Goal: Task Accomplishment & Management: Manage account settings

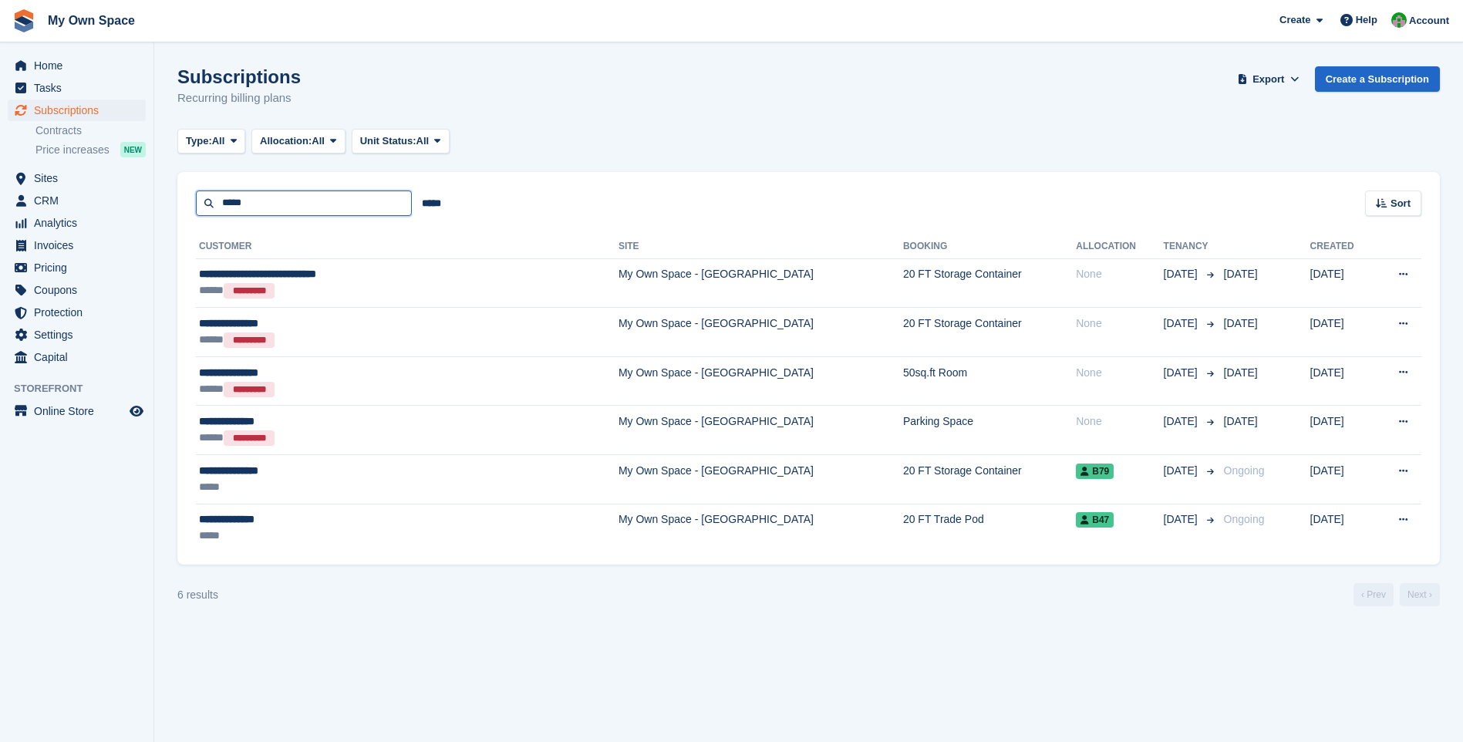
click at [253, 205] on input "*****" at bounding box center [304, 202] width 216 height 25
type input "*"
type input "*********"
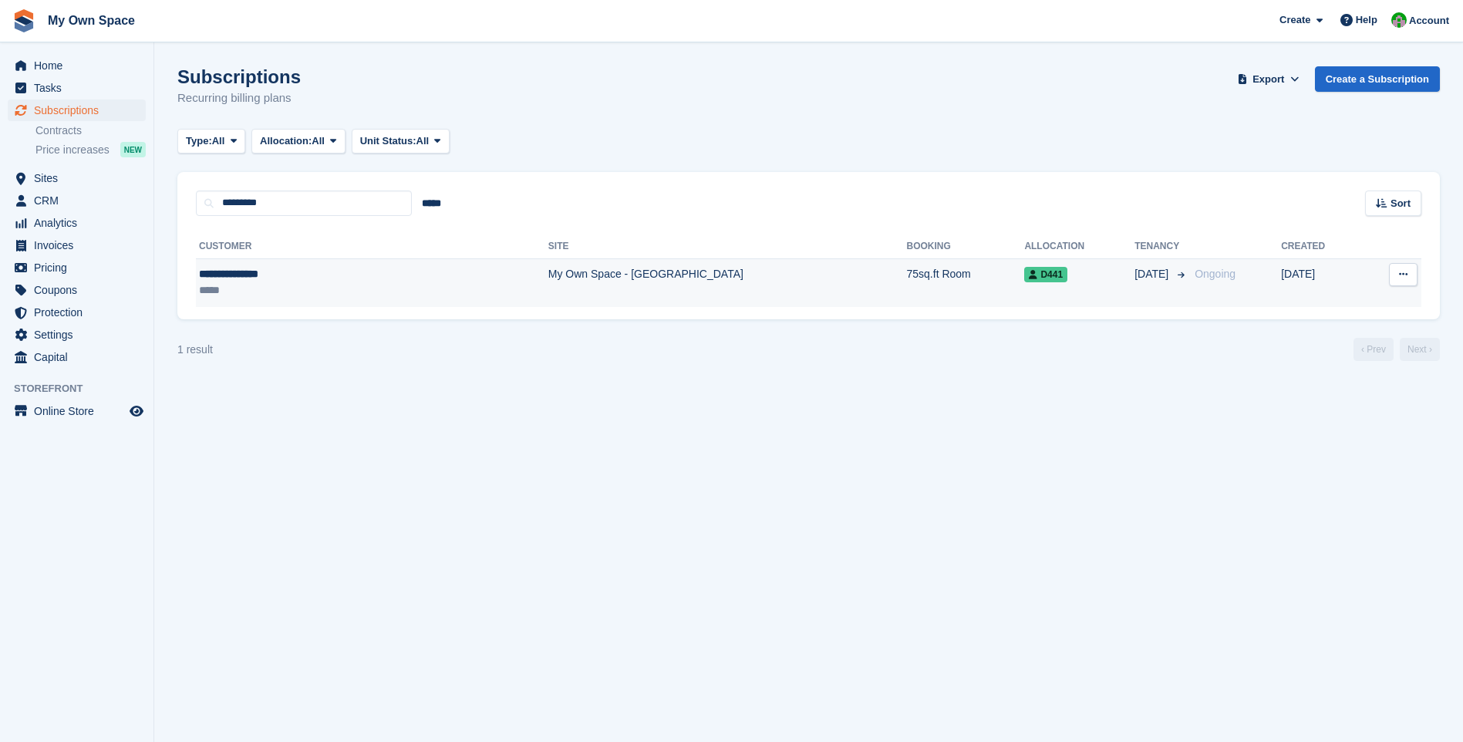
click at [548, 278] on td "My Own Space - [GEOGRAPHIC_DATA]" at bounding box center [727, 282] width 359 height 49
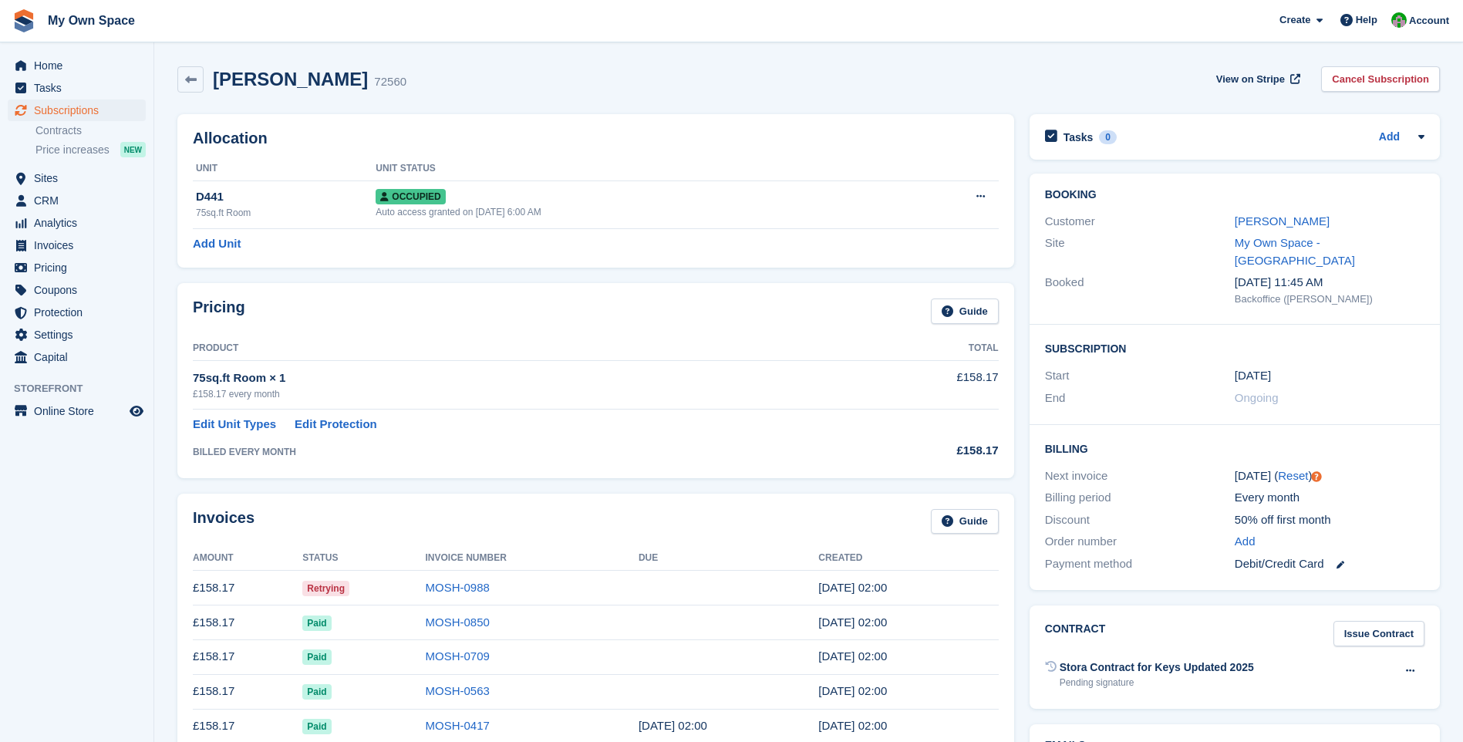
scroll to position [77, 0]
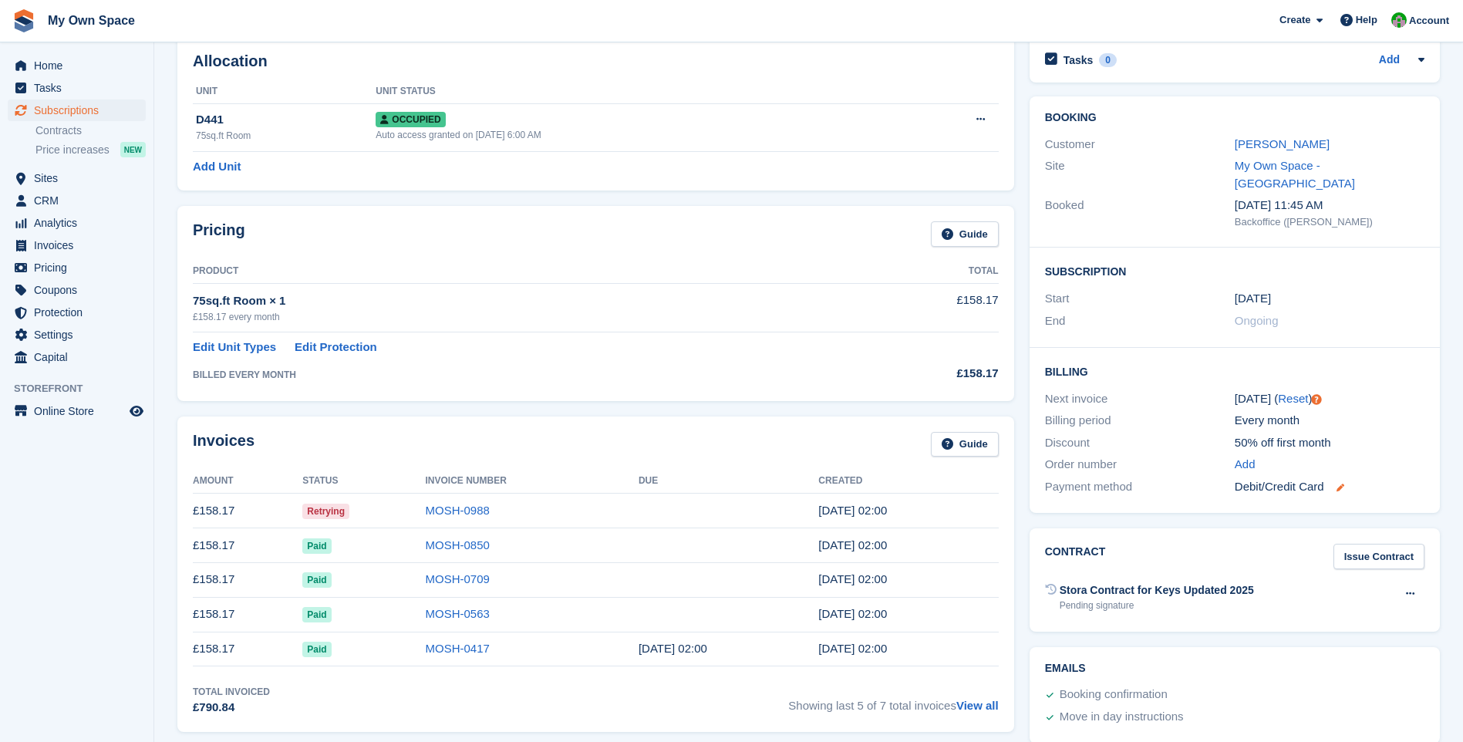
click at [1340, 483] on icon at bounding box center [1340, 487] width 8 height 8
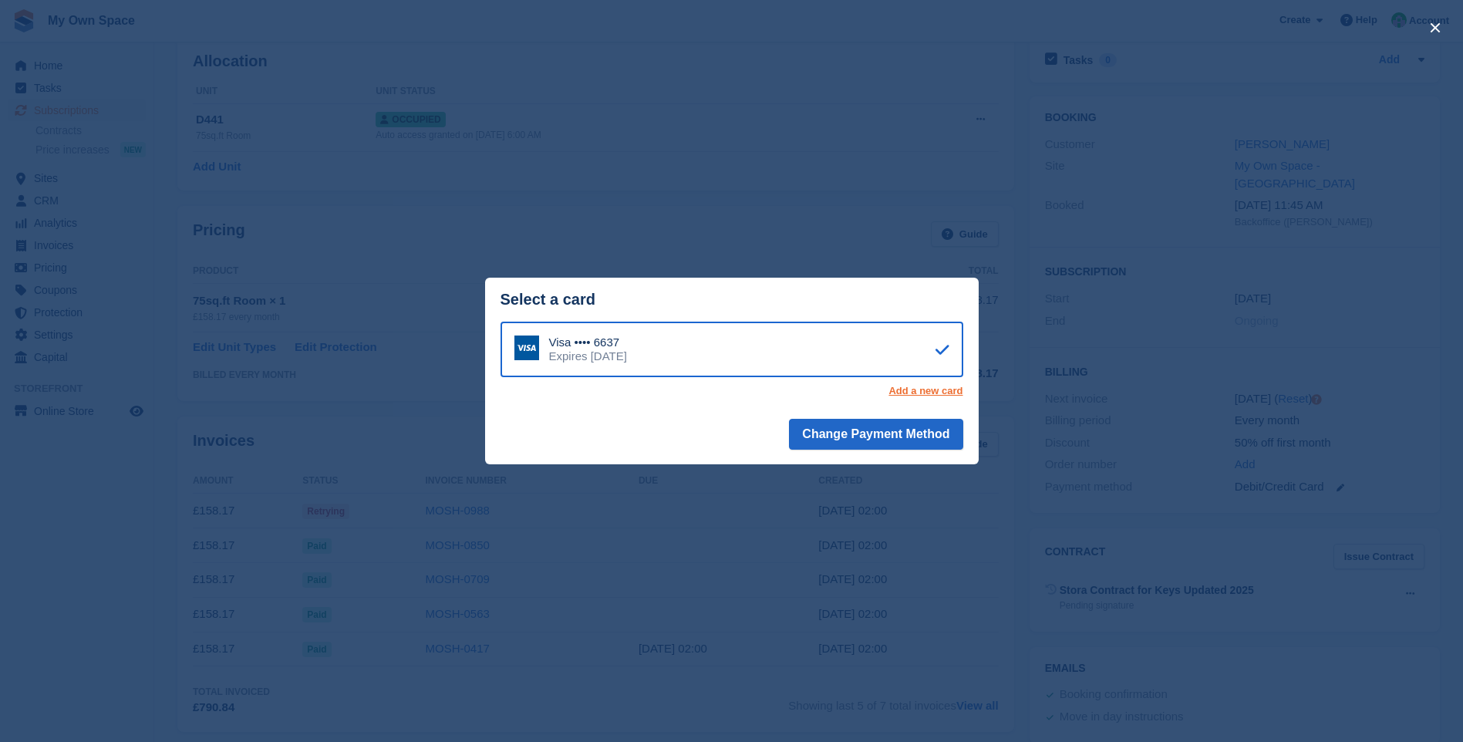
click at [930, 388] on link "Add a new card" at bounding box center [925, 391] width 74 height 12
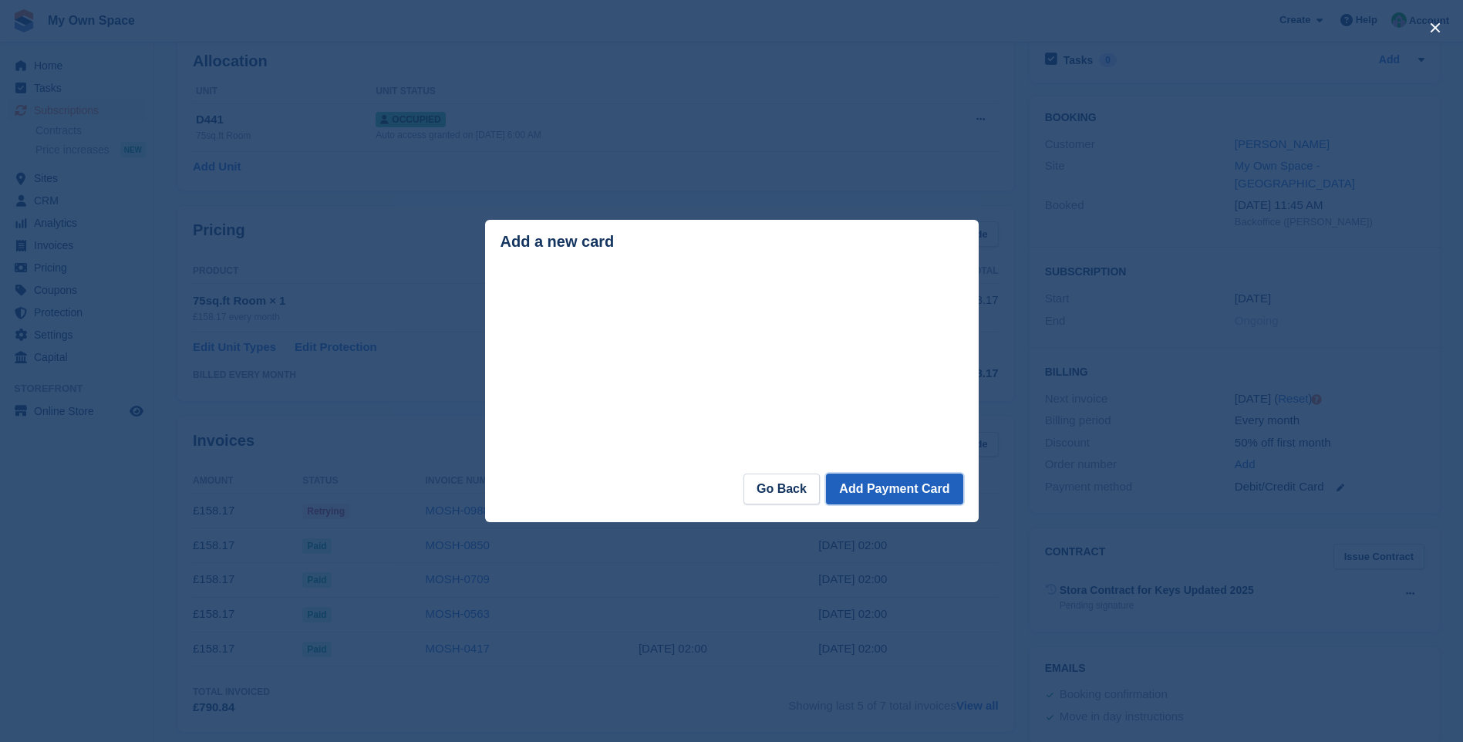
click at [903, 492] on button "Add Payment Card" at bounding box center [894, 488] width 136 height 31
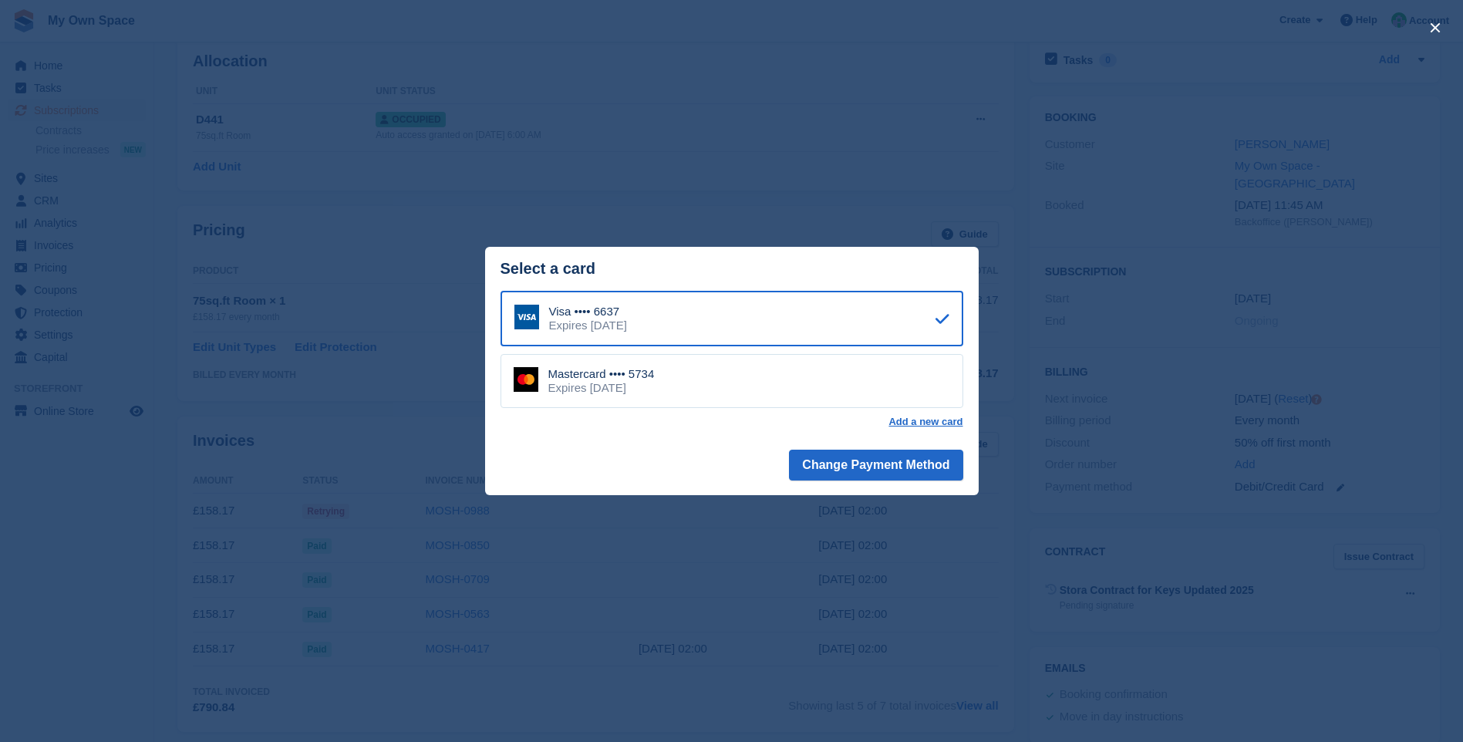
click at [860, 375] on div "Mastercard •••• 5734 Expires September 2026" at bounding box center [731, 381] width 463 height 54
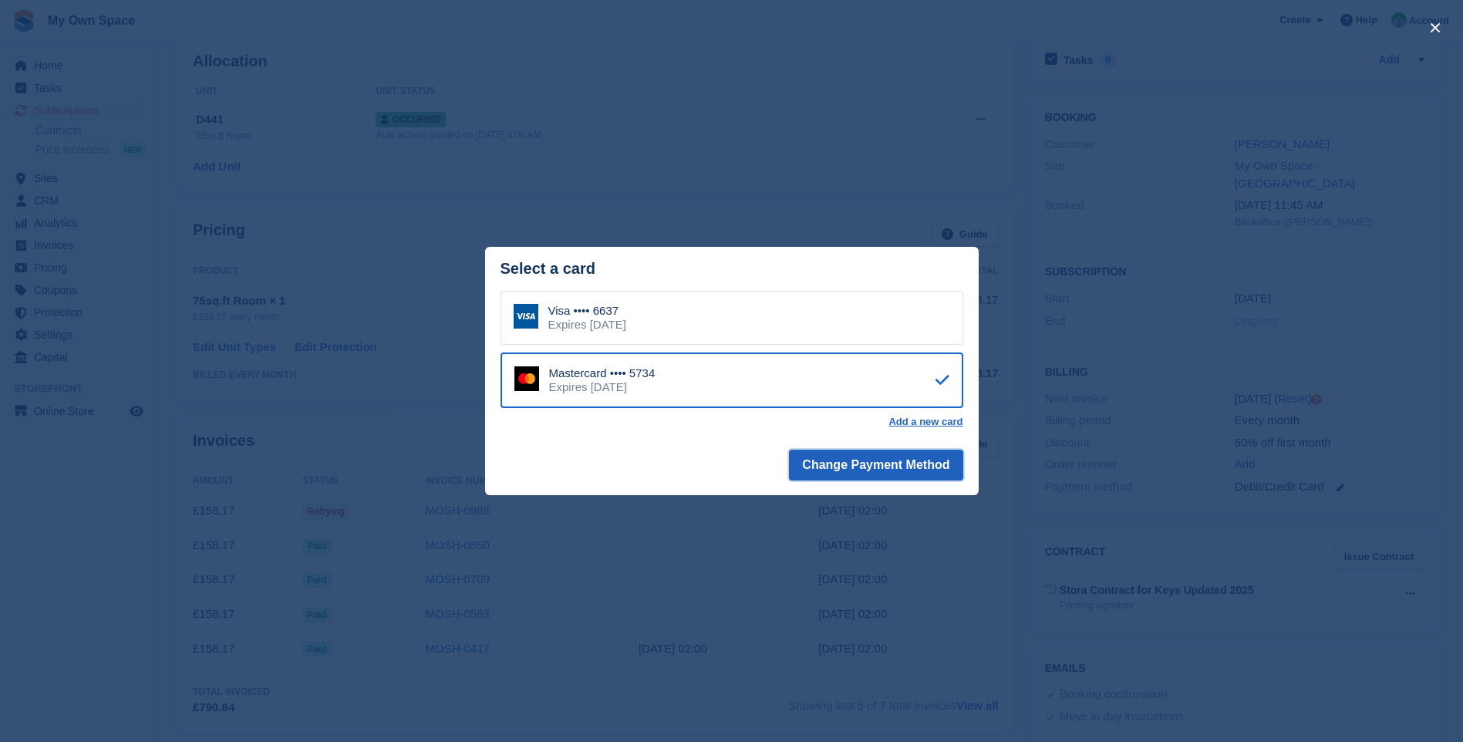
click at [907, 472] on button "Change Payment Method" at bounding box center [875, 464] width 173 height 31
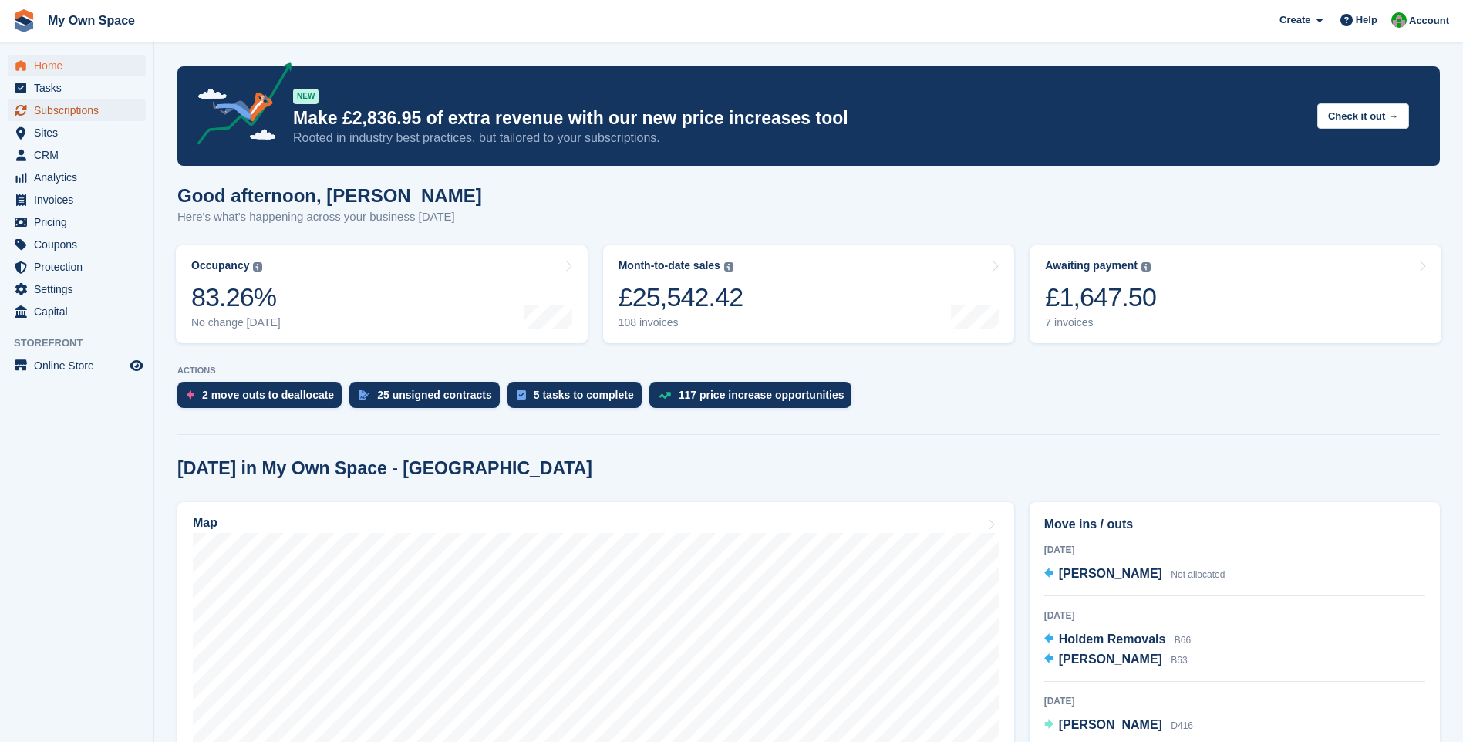
click at [62, 109] on span "Subscriptions" at bounding box center [80, 110] width 93 height 22
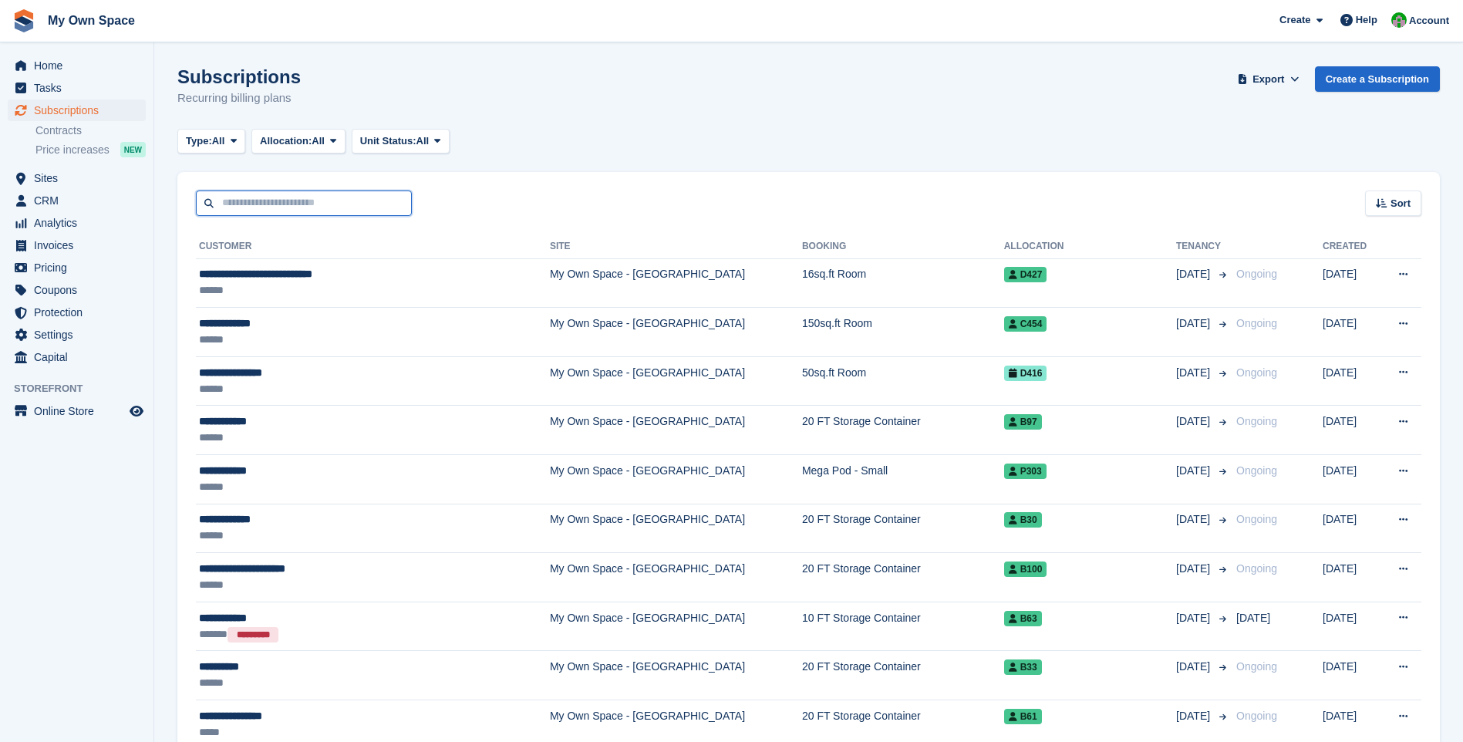
click at [275, 208] on input "text" at bounding box center [304, 202] width 216 height 25
click at [227, 204] on input "********" at bounding box center [304, 202] width 216 height 25
type input "*********"
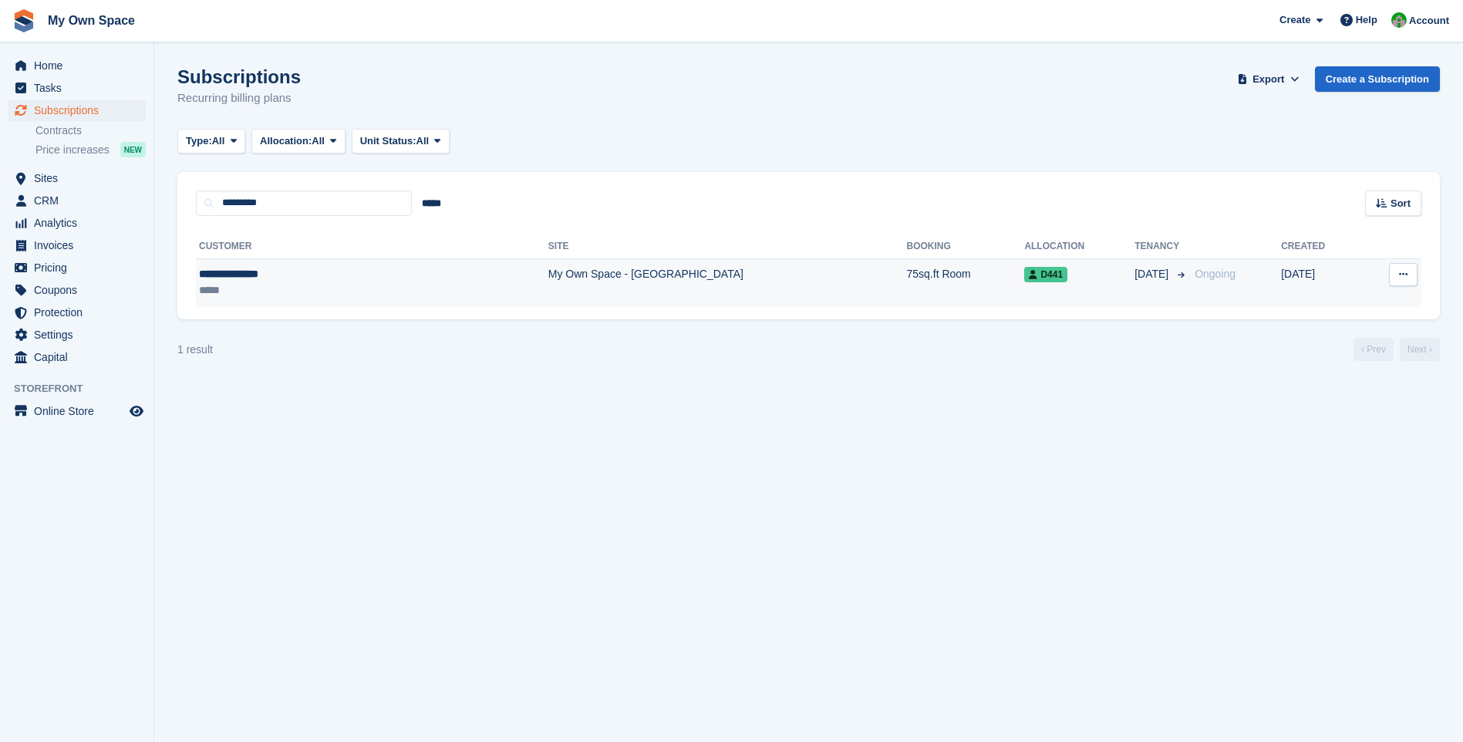
click at [280, 278] on div "**********" at bounding box center [293, 274] width 189 height 16
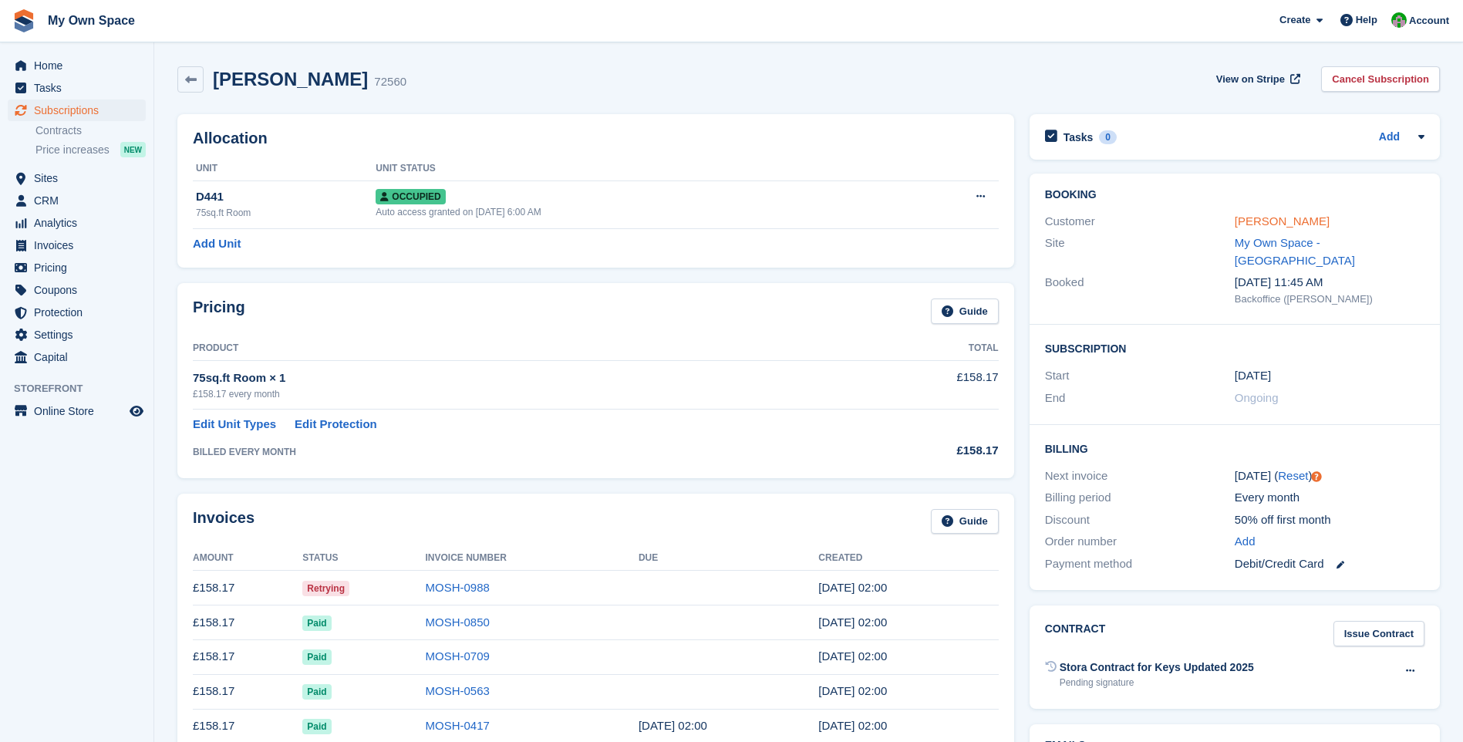
click at [1268, 224] on link "[PERSON_NAME]" at bounding box center [1281, 220] width 95 height 13
click at [463, 592] on link "MOSH-0988" at bounding box center [458, 587] width 64 height 13
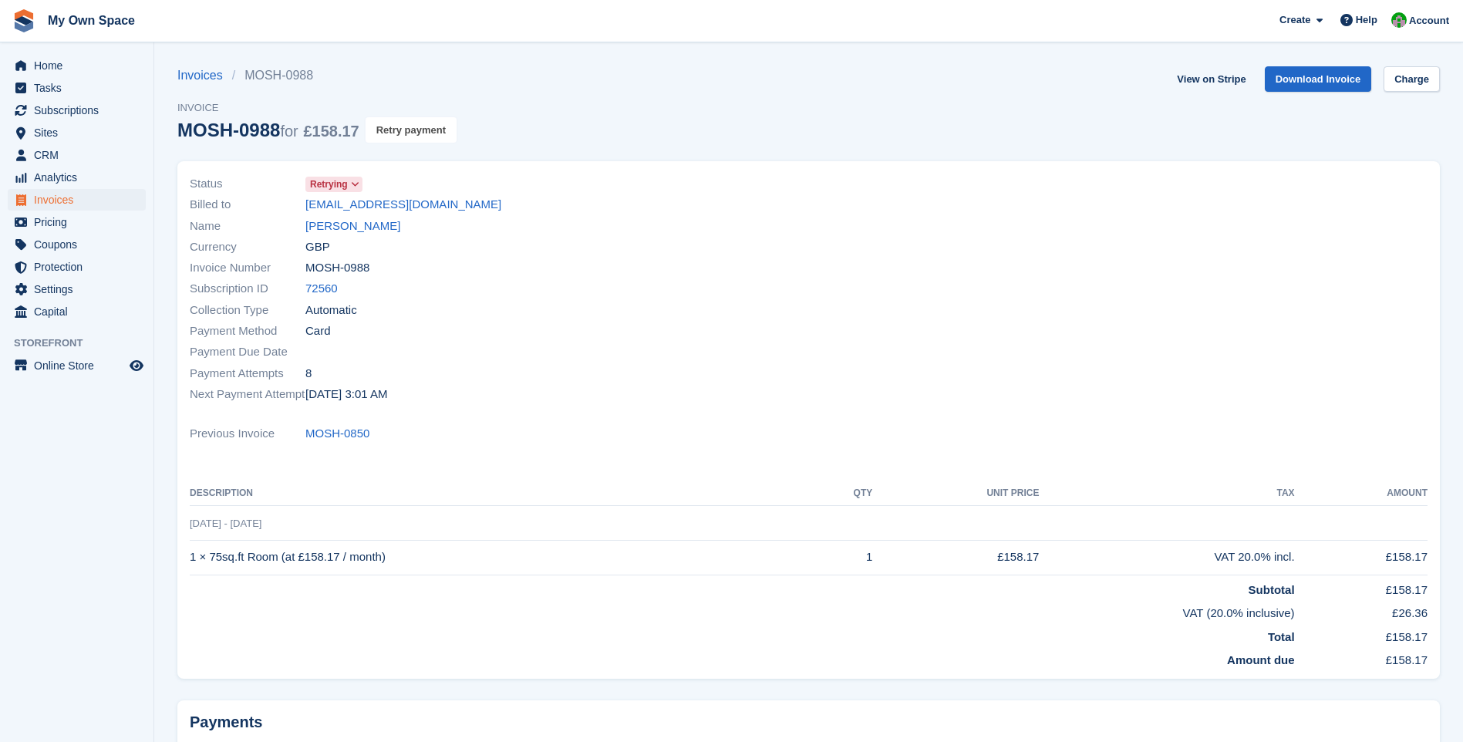
drag, startPoint x: 427, startPoint y: 127, endPoint x: 816, endPoint y: 71, distance: 393.4
click at [427, 126] on button "Retry payment" at bounding box center [410, 129] width 91 height 25
drag, startPoint x: 1413, startPoint y: 76, endPoint x: 1371, endPoint y: 110, distance: 54.3
click at [1412, 76] on link "Charge" at bounding box center [1411, 78] width 56 height 25
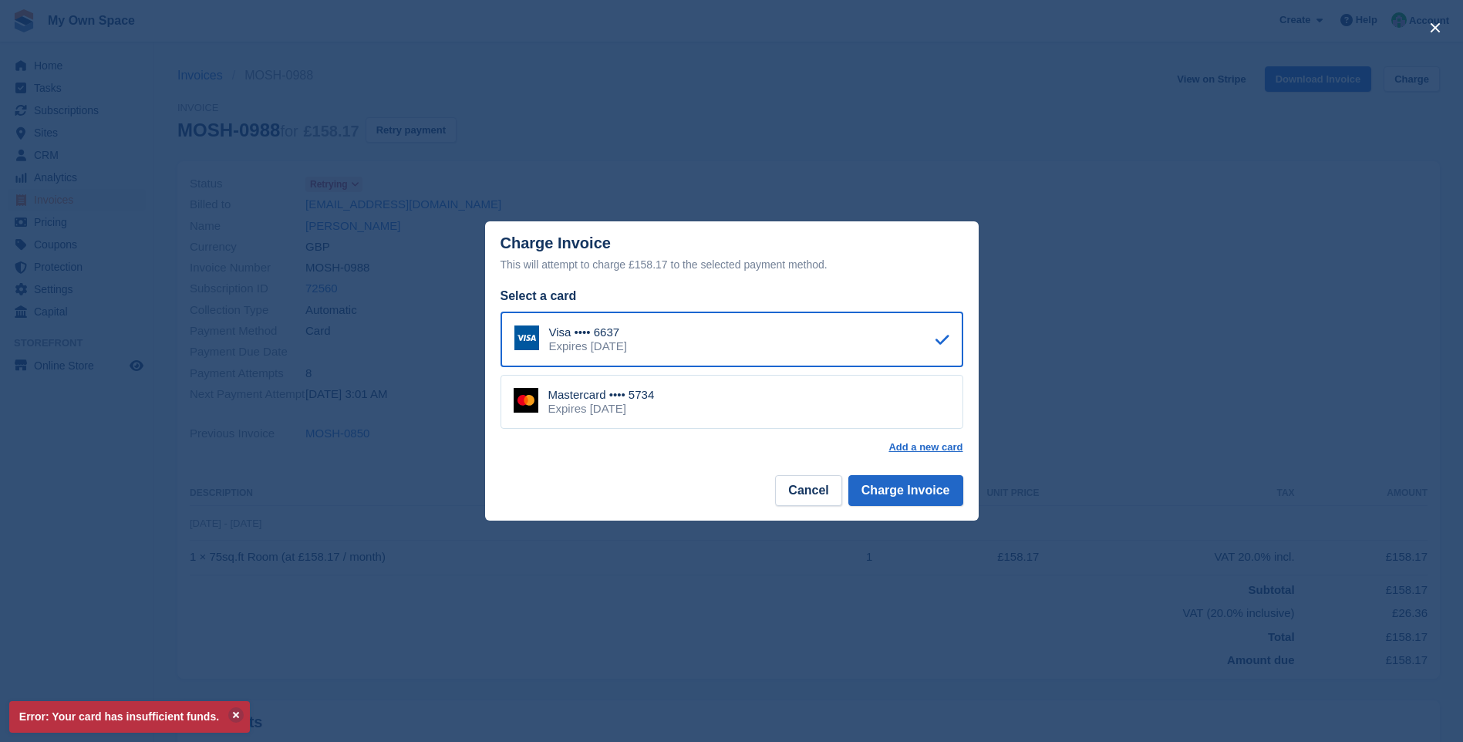
click at [732, 423] on div "Mastercard •••• 5734 Expires September 2026" at bounding box center [731, 402] width 463 height 54
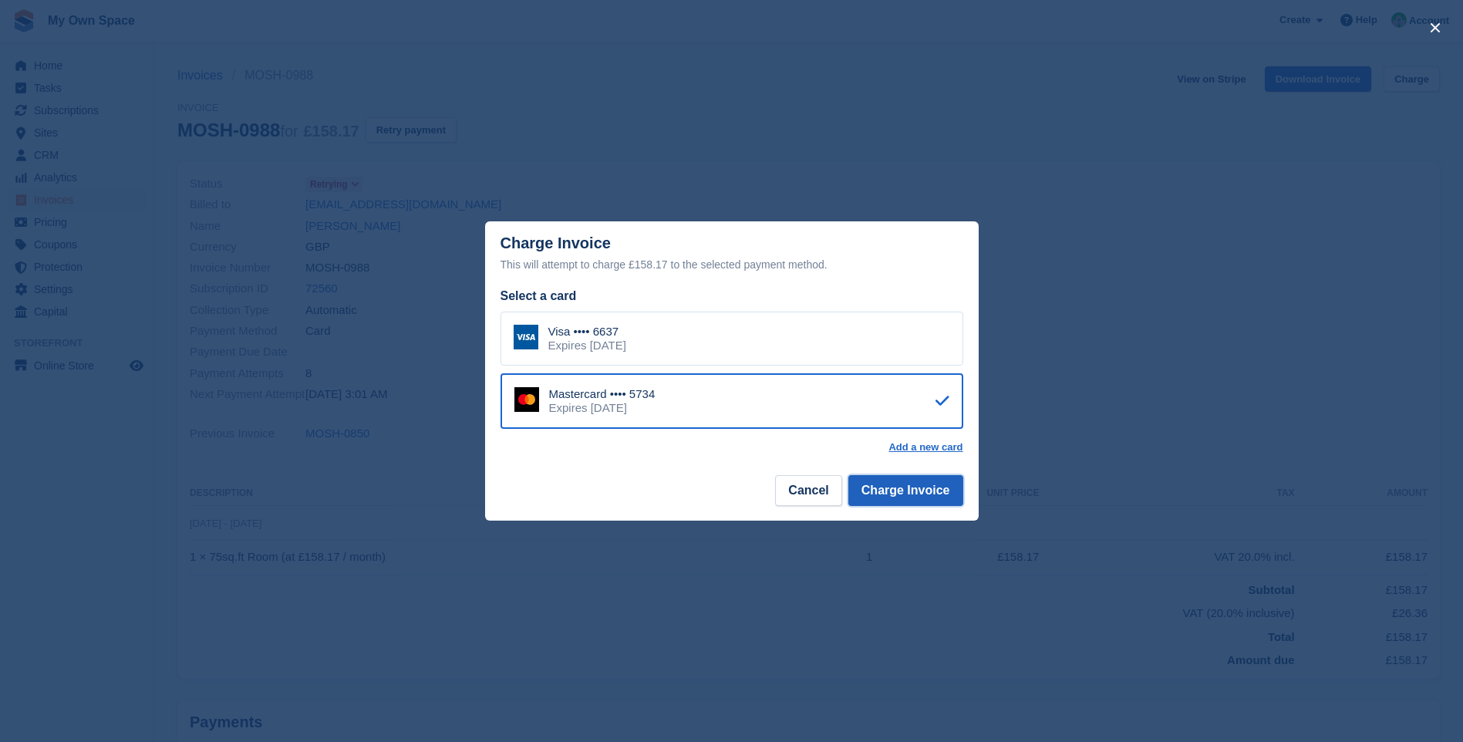
click at [913, 493] on button "Charge Invoice" at bounding box center [905, 490] width 115 height 31
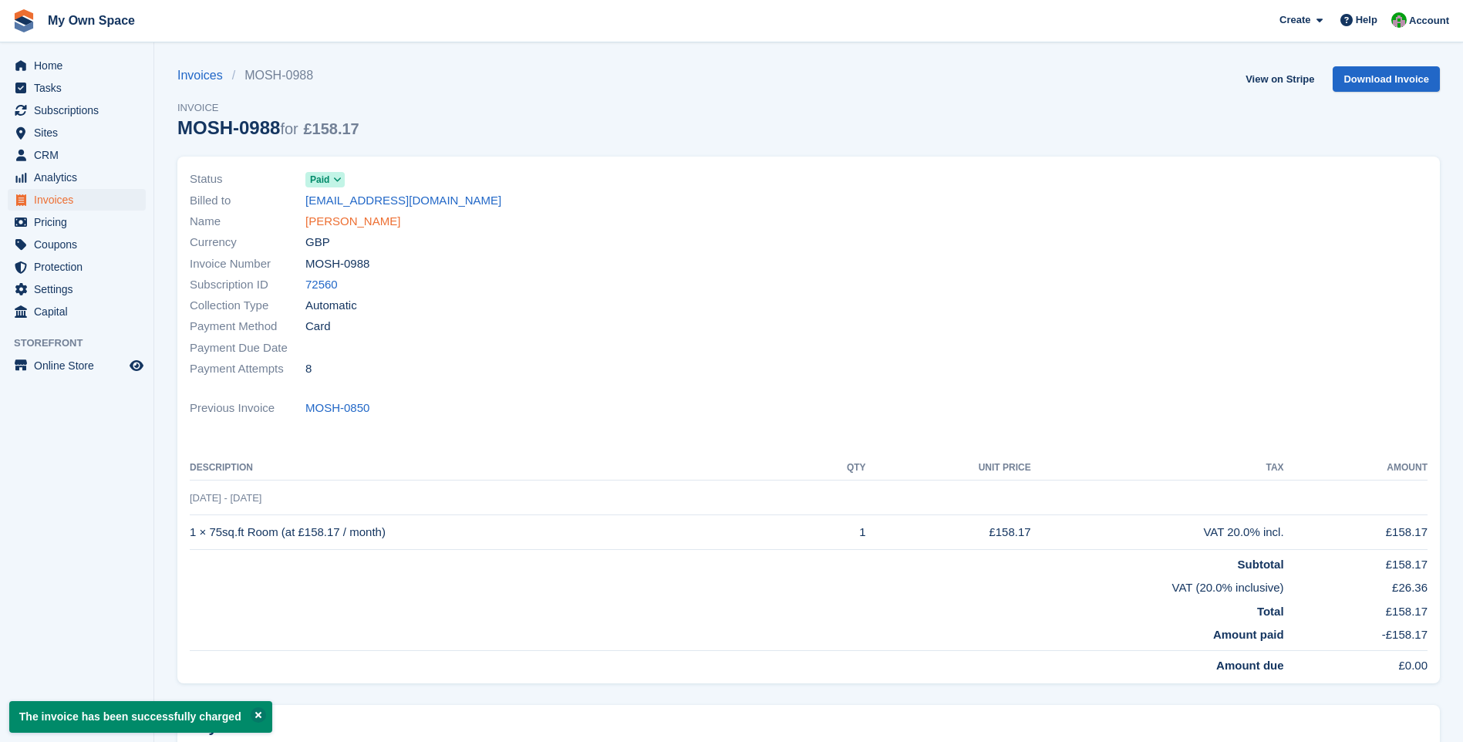
click at [348, 223] on link "[PERSON_NAME]" at bounding box center [352, 222] width 95 height 18
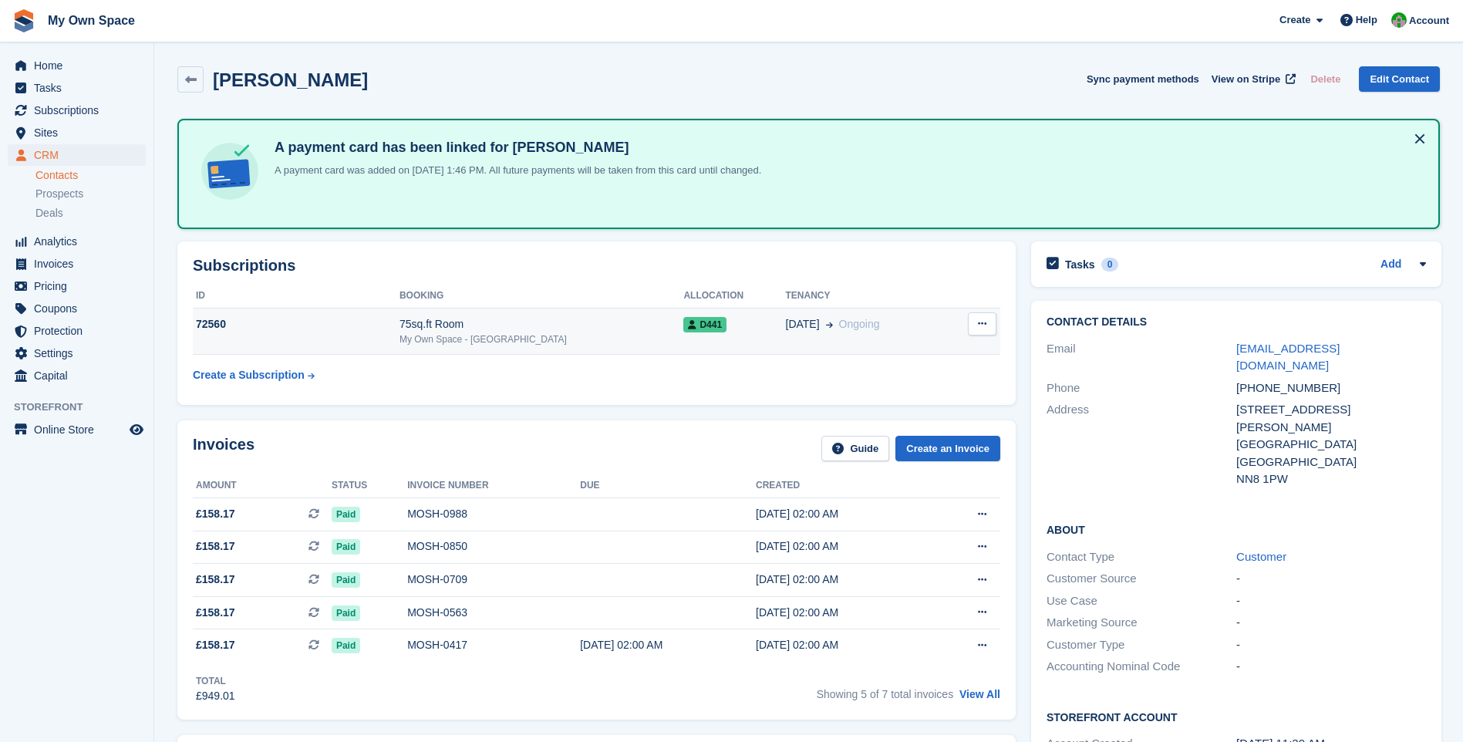
click at [487, 324] on div "75sq.ft Room" at bounding box center [541, 324] width 285 height 16
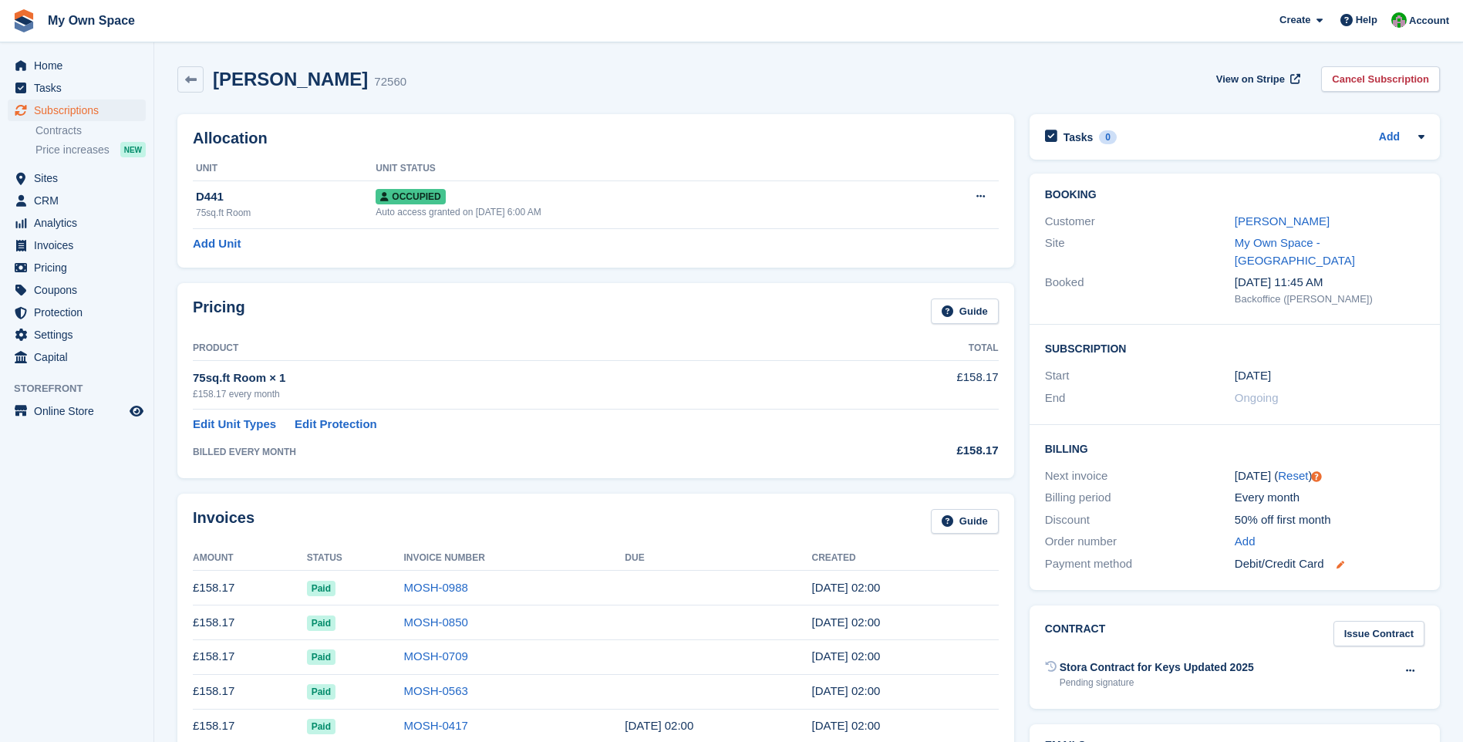
click at [1339, 561] on icon at bounding box center [1340, 565] width 8 height 8
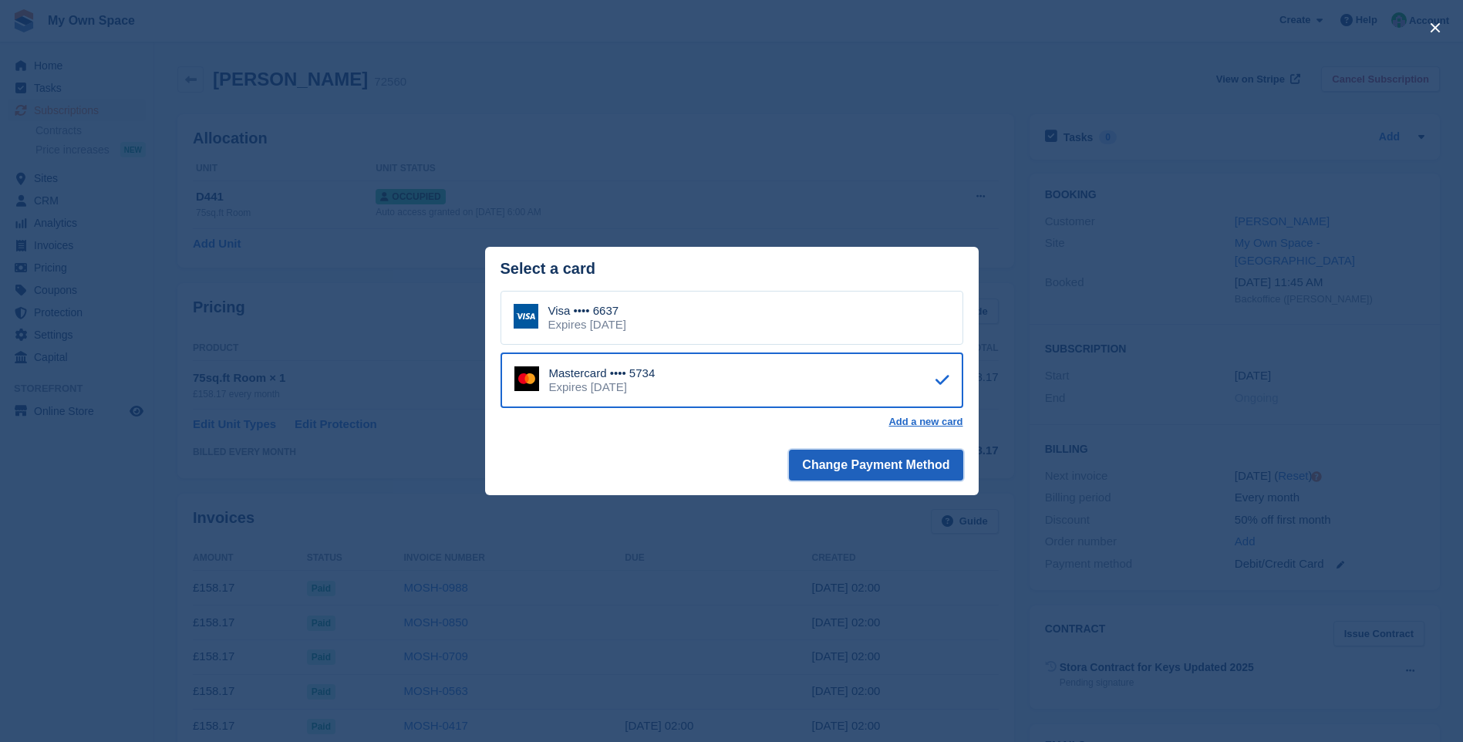
click at [901, 464] on button "Change Payment Method" at bounding box center [875, 464] width 173 height 31
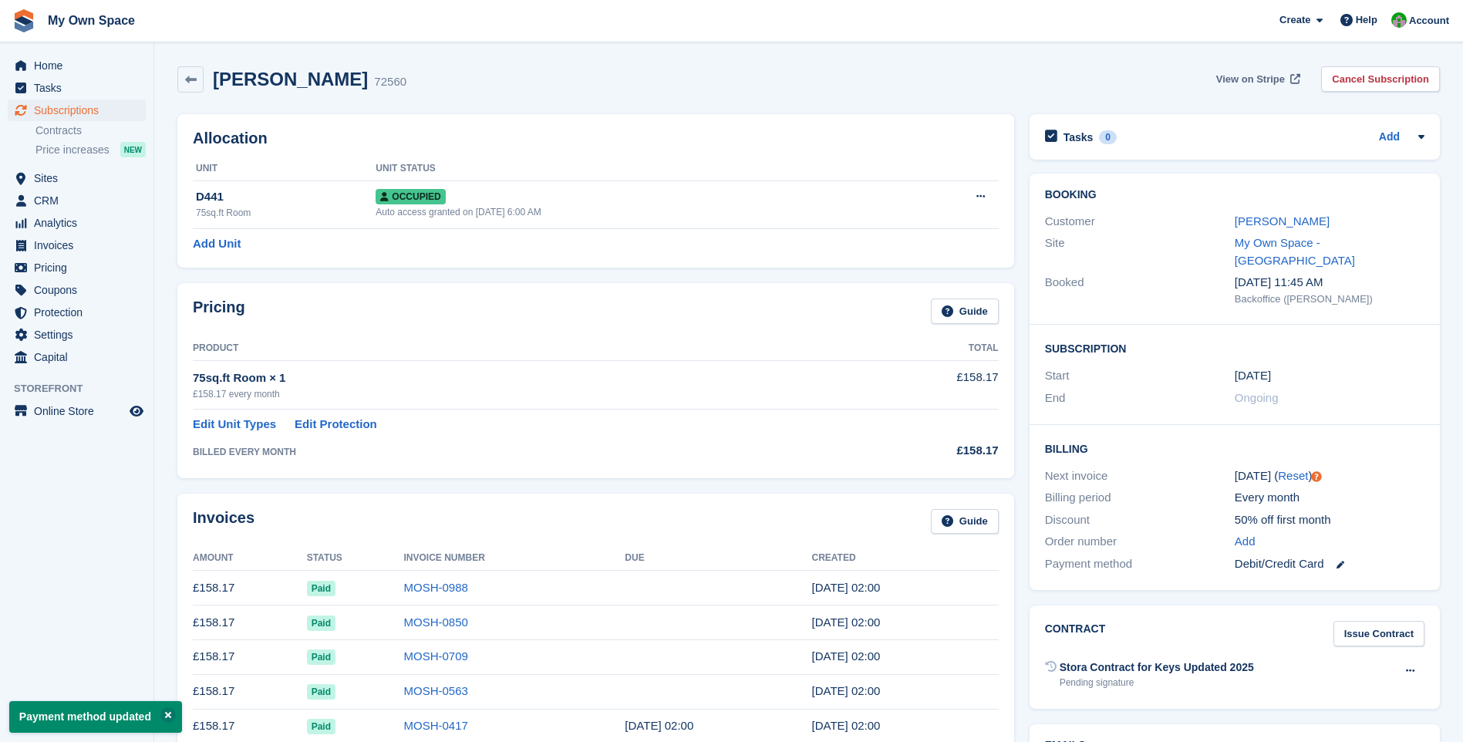
click at [1247, 76] on span "View on Stripe" at bounding box center [1250, 79] width 69 height 15
click at [79, 63] on span "Home" at bounding box center [80, 66] width 93 height 22
